Goal: Navigation & Orientation: Go to known website

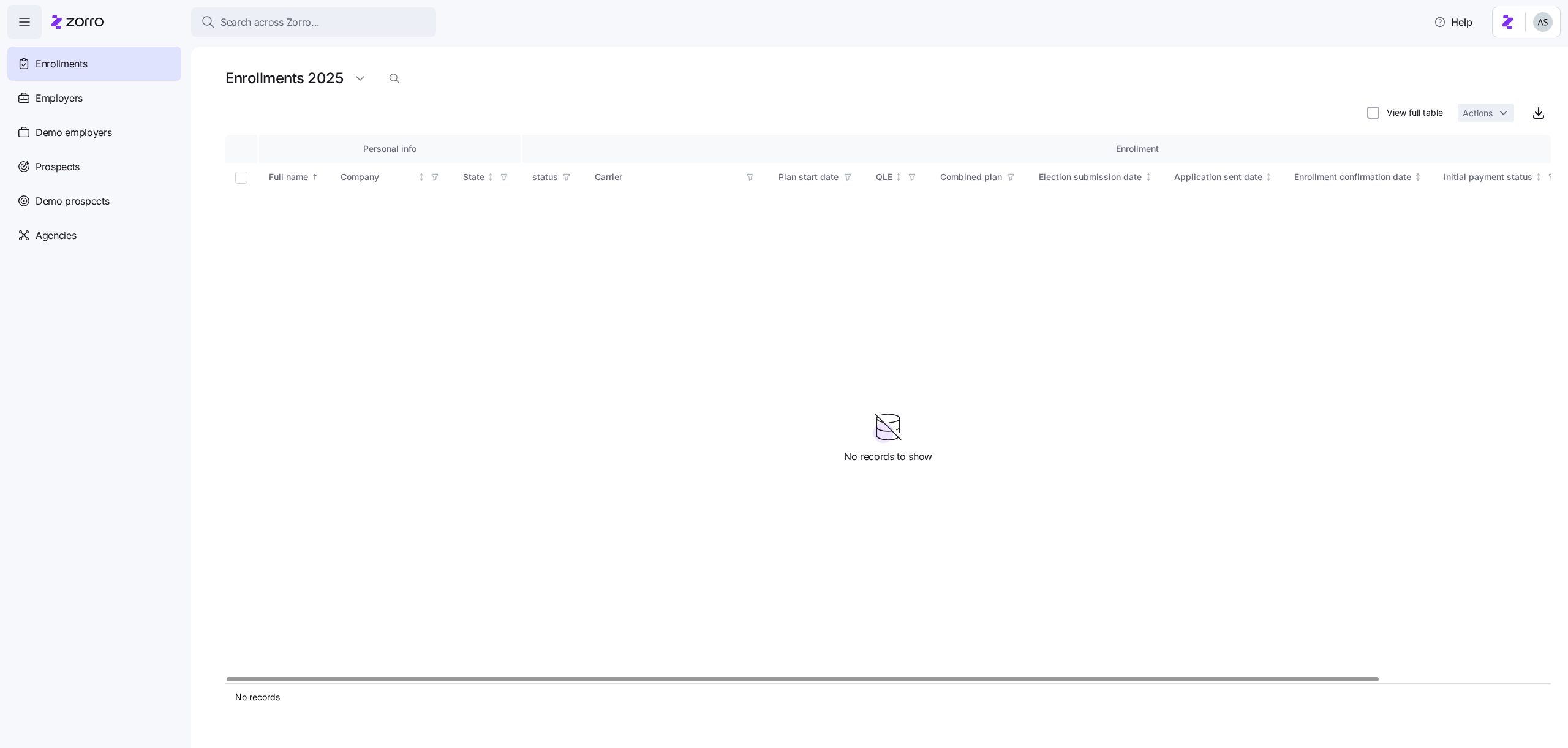
click at [1553, 26] on html "Search across Zorro... Help Enrollments Employers Demo employers Prospects Demo…" at bounding box center [784, 370] width 1568 height 741
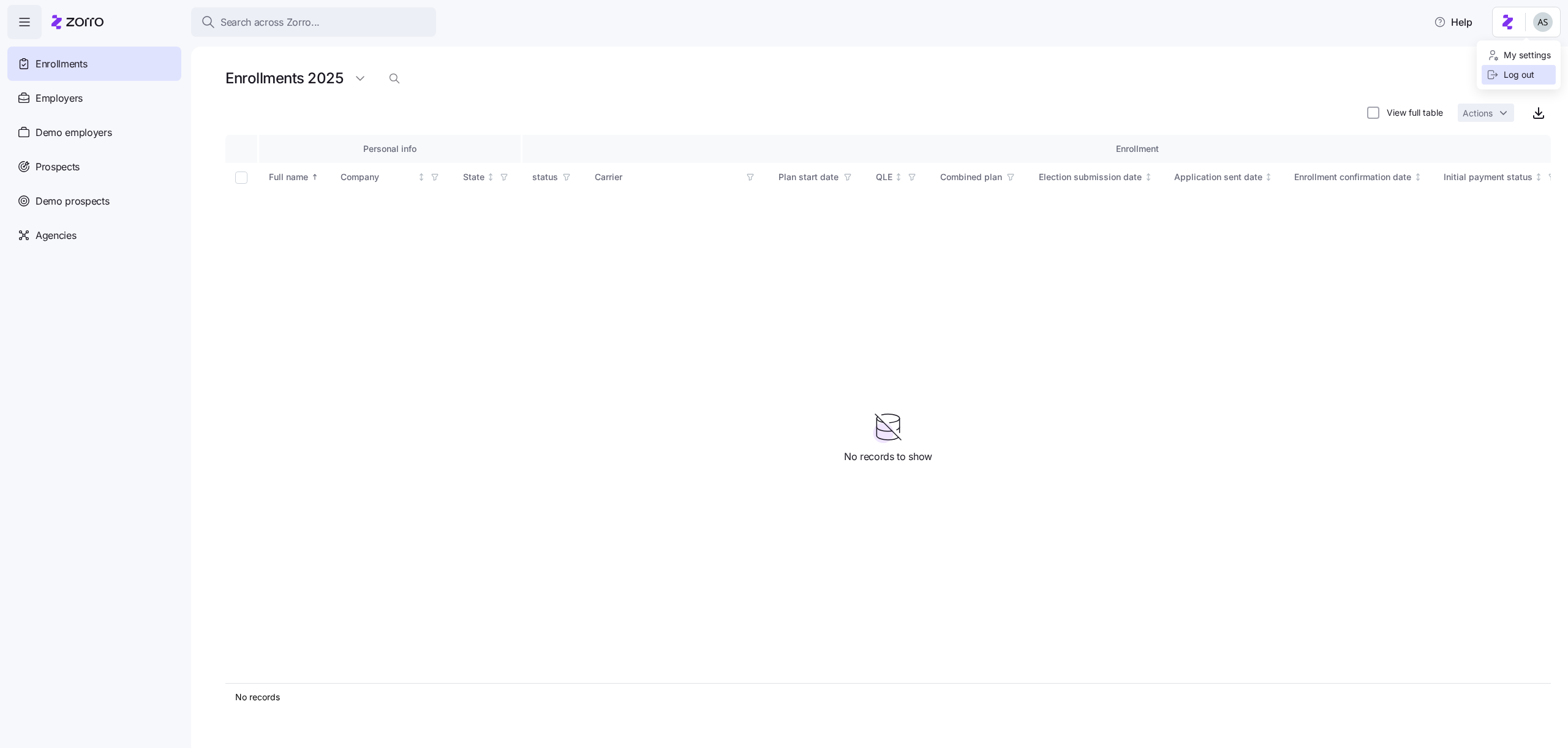
click at [1526, 81] on div "Log out" at bounding box center [1519, 75] width 74 height 20
